Goal: Navigation & Orientation: Find specific page/section

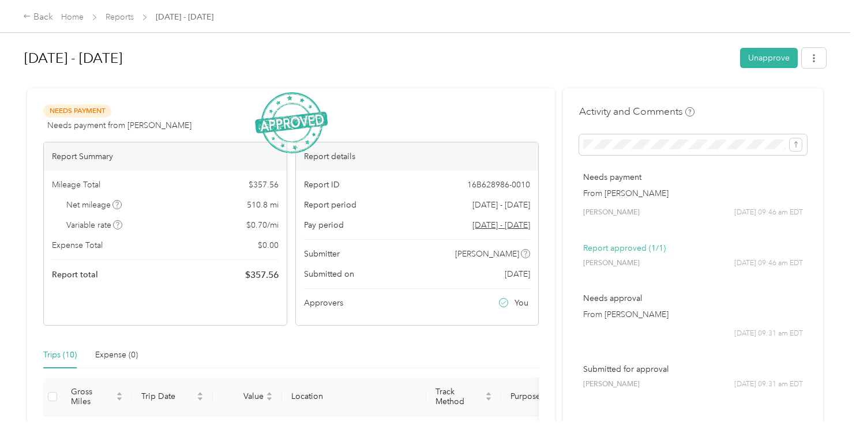
scroll to position [660, 0]
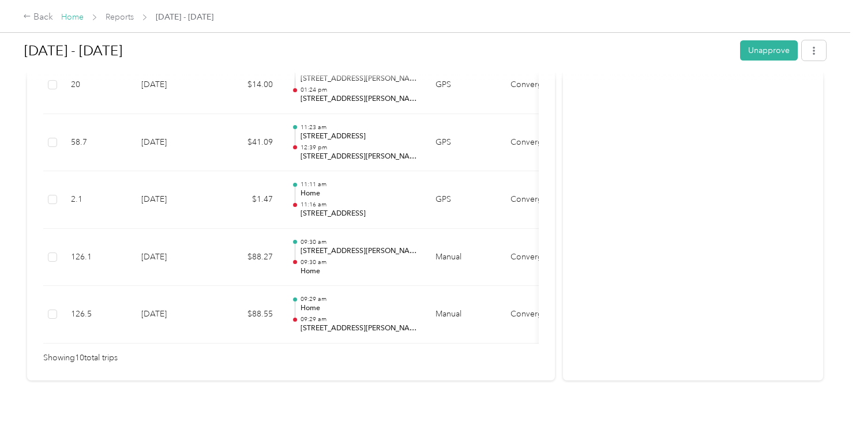
click at [80, 18] on link "Home" at bounding box center [72, 17] width 22 height 10
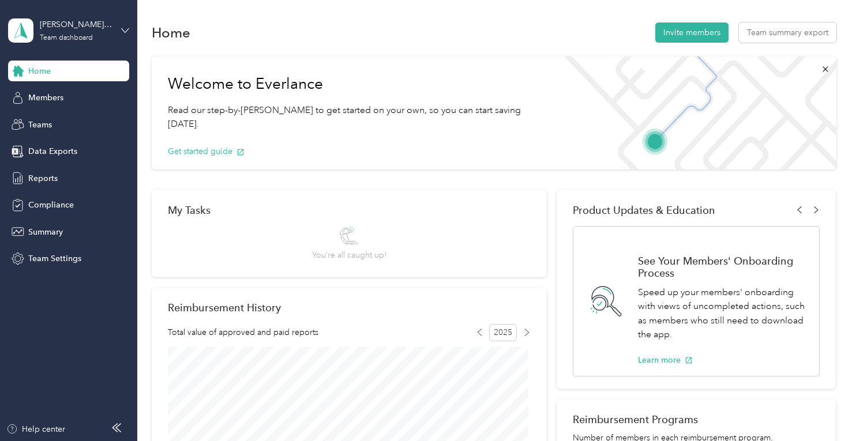
click at [128, 29] on icon at bounding box center [125, 31] width 8 height 8
click at [67, 119] on div "Personal dashboard" at bounding box center [54, 117] width 73 height 12
